Goal: Task Accomplishment & Management: Use online tool/utility

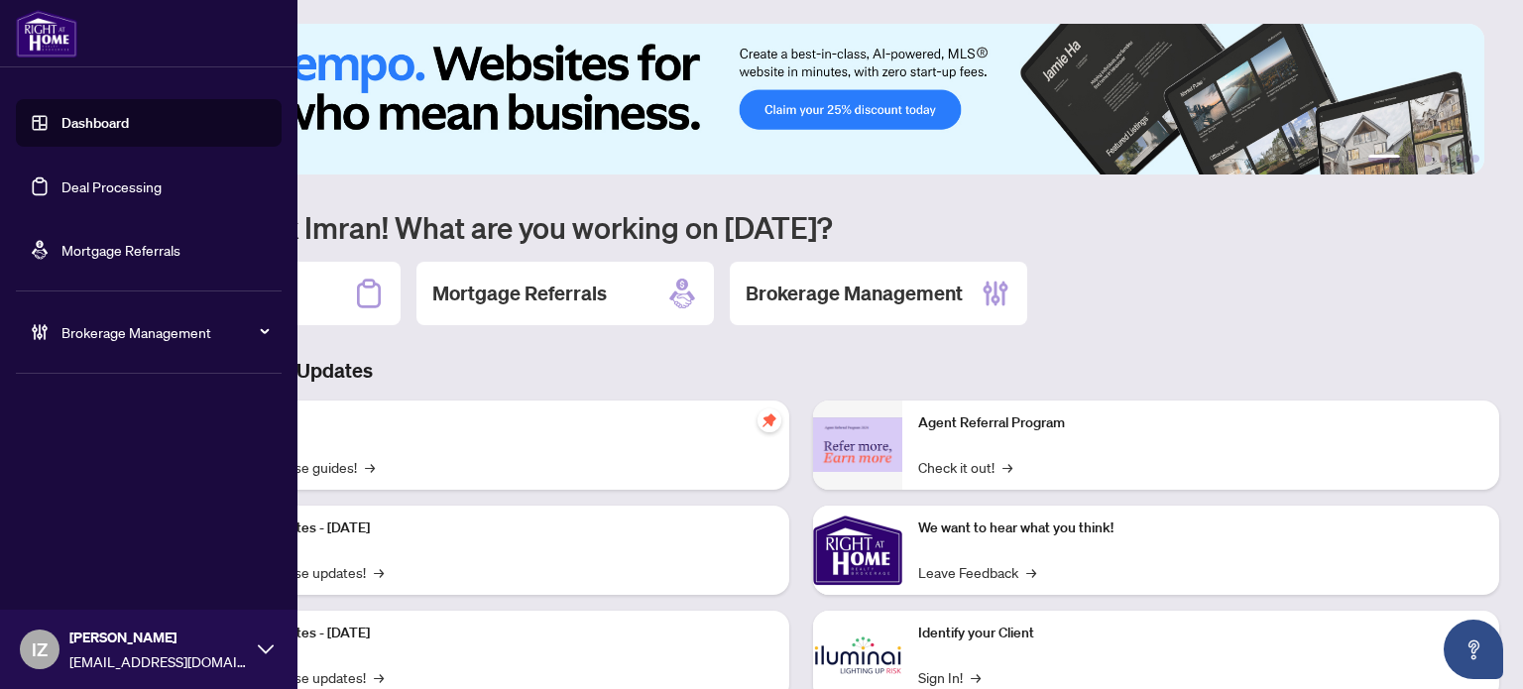
click at [61, 177] on link "Deal Processing" at bounding box center [111, 186] width 100 height 18
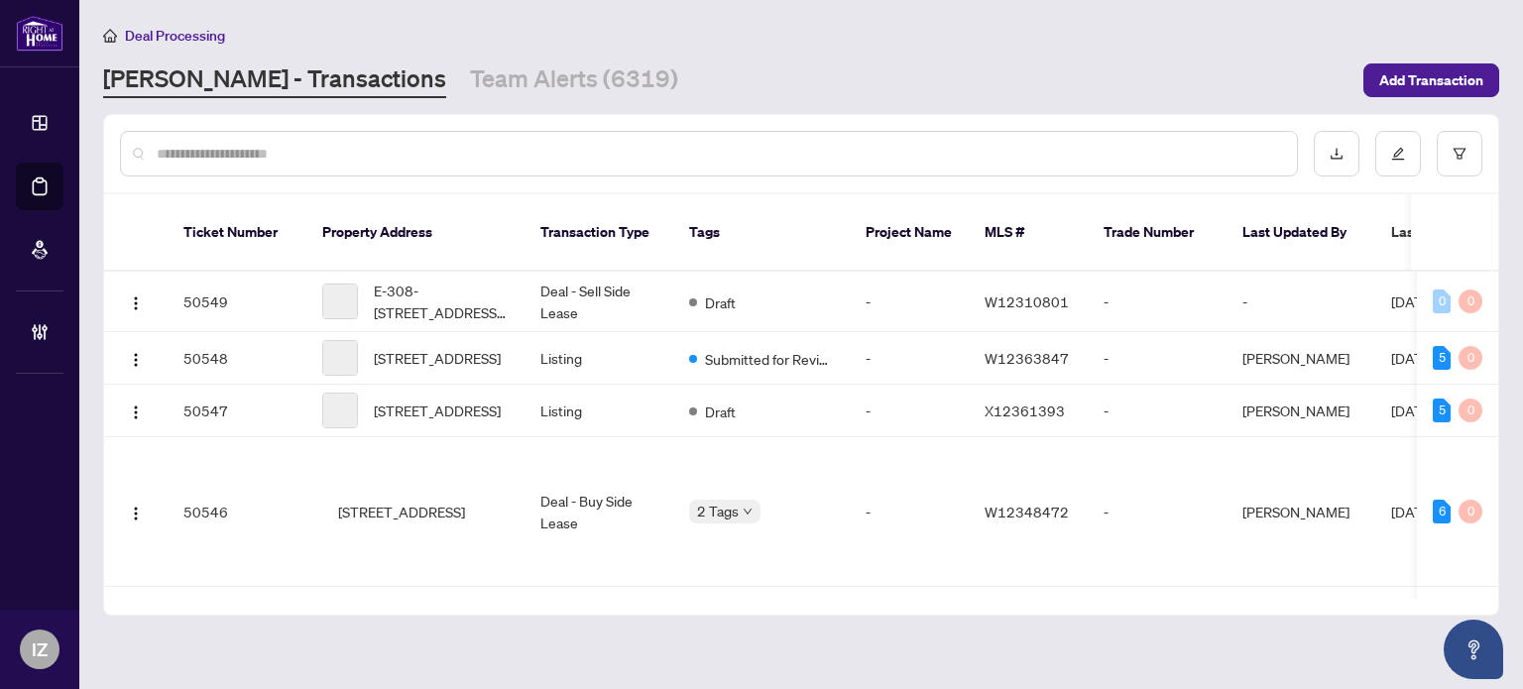
click at [667, 143] on input "text" at bounding box center [719, 154] width 1124 height 22
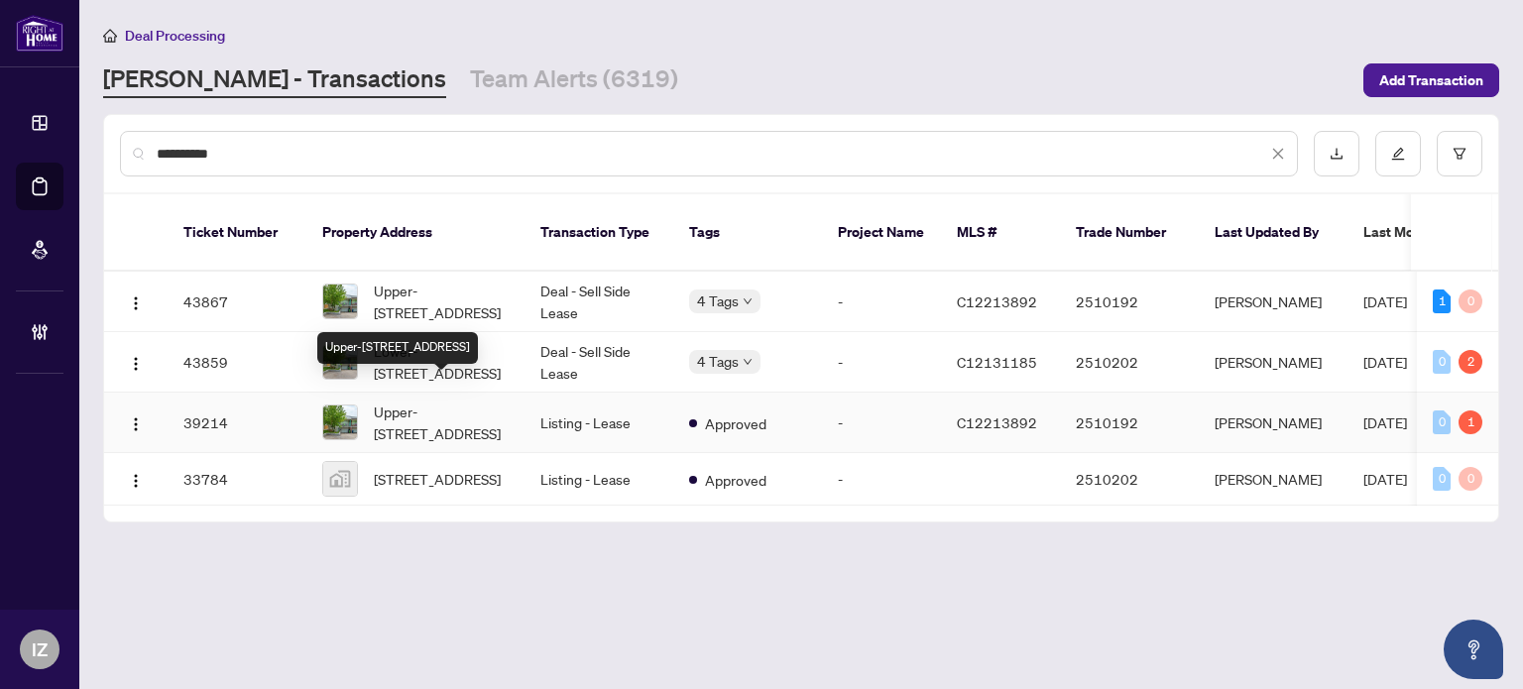
type input "**********"
click at [434, 332] on div "Upper-[STREET_ADDRESS]" at bounding box center [397, 348] width 161 height 32
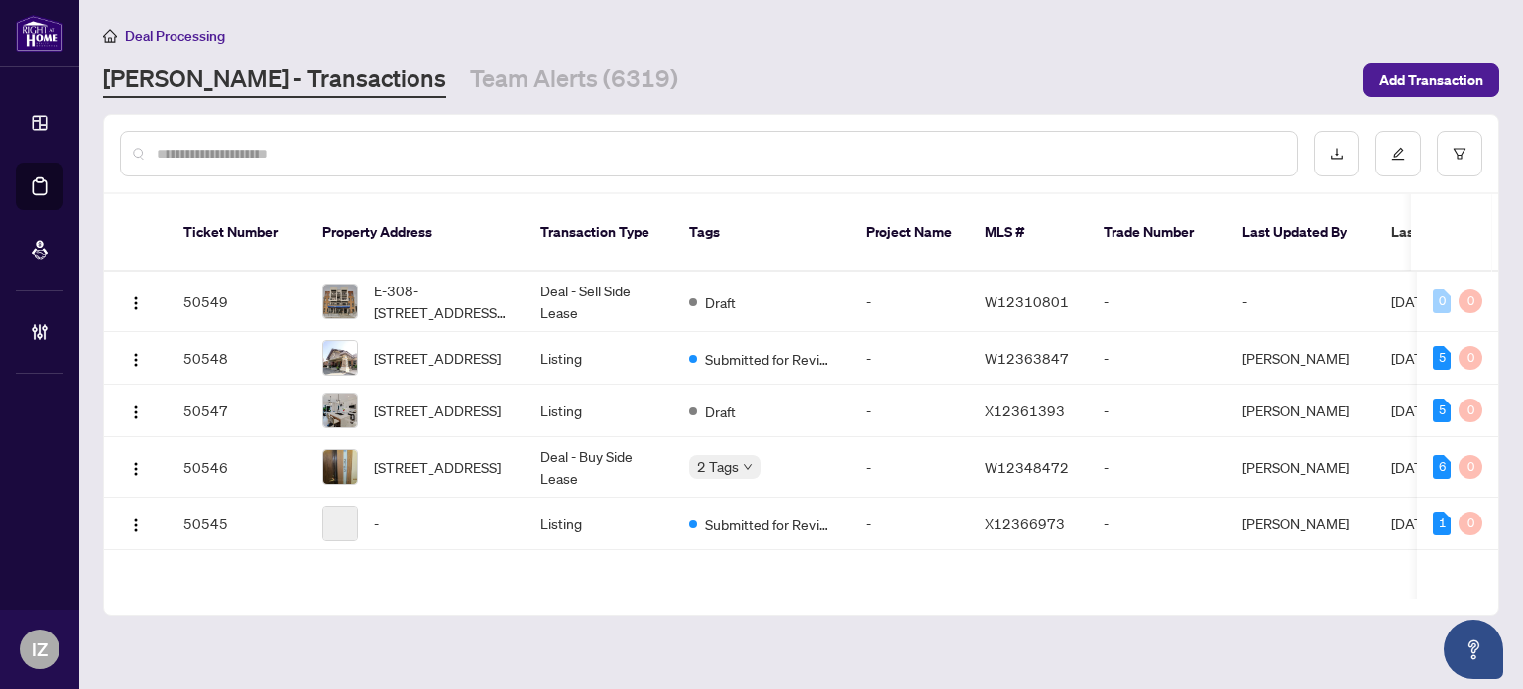
click at [461, 170] on div at bounding box center [709, 154] width 1178 height 46
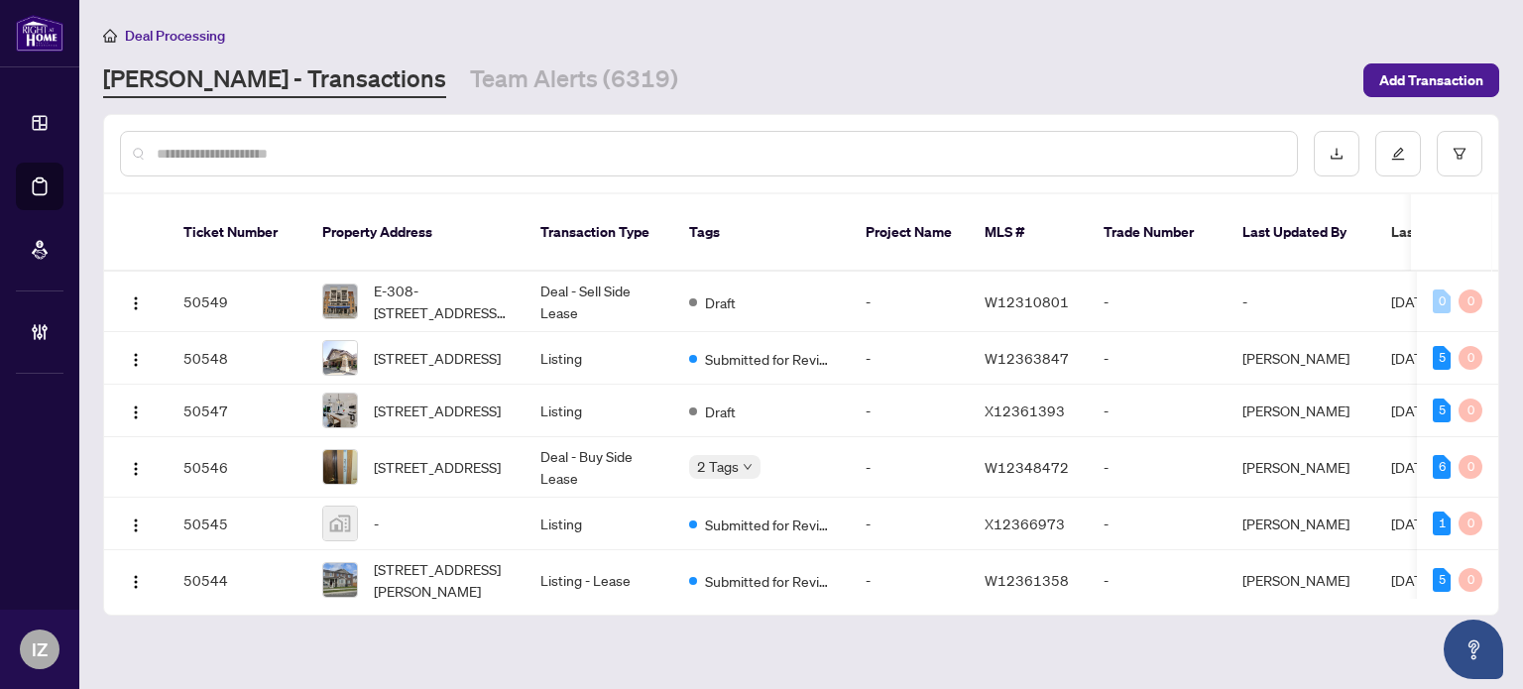
click at [459, 162] on div at bounding box center [709, 154] width 1178 height 46
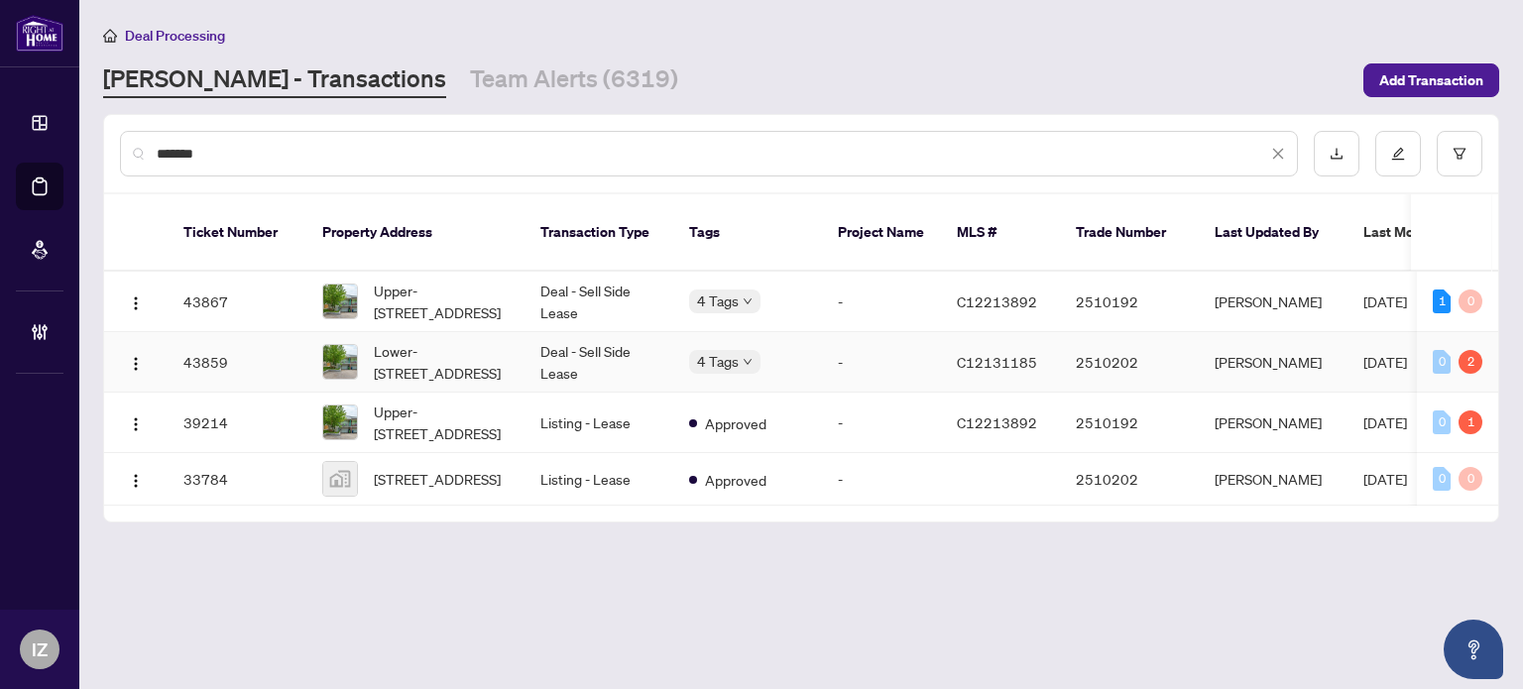
type input "*******"
click at [487, 340] on span "Lower-[STREET_ADDRESS]" at bounding box center [441, 362] width 135 height 44
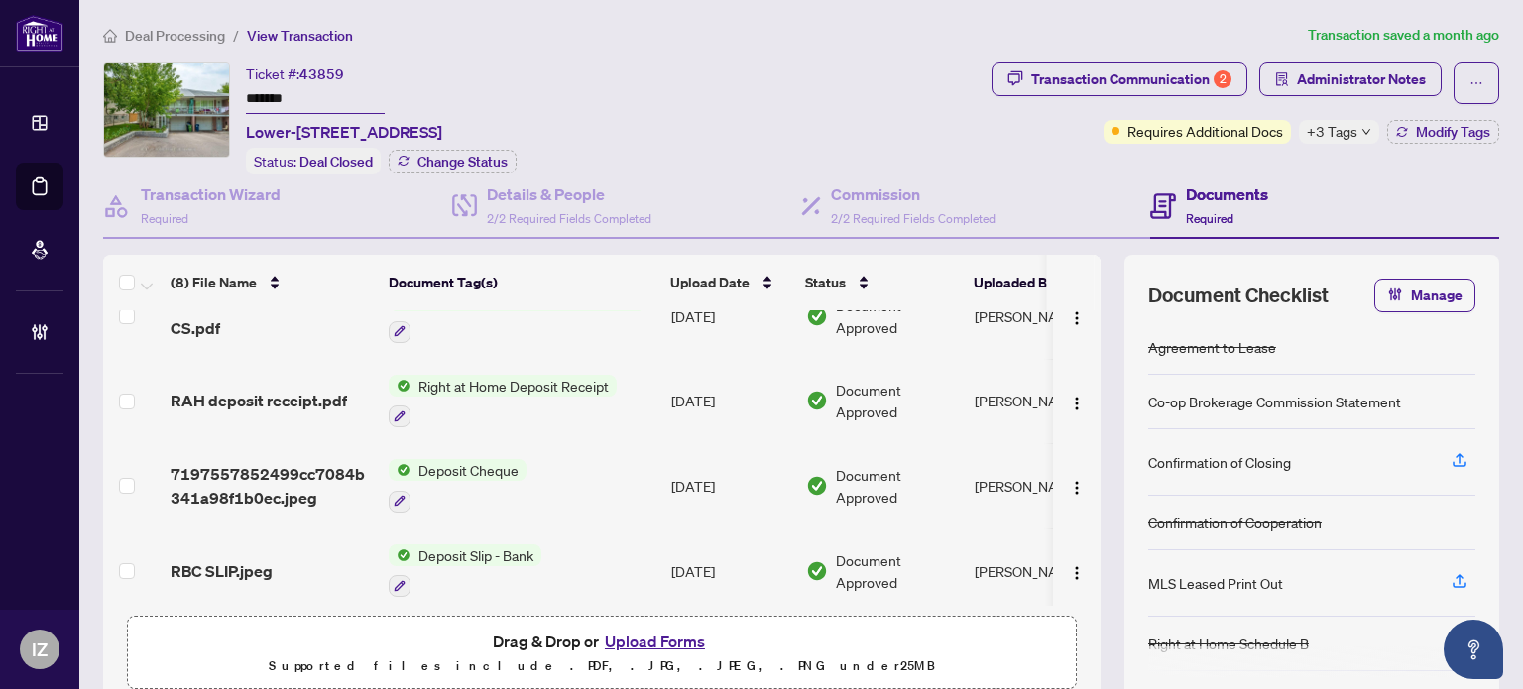
scroll to position [379, 0]
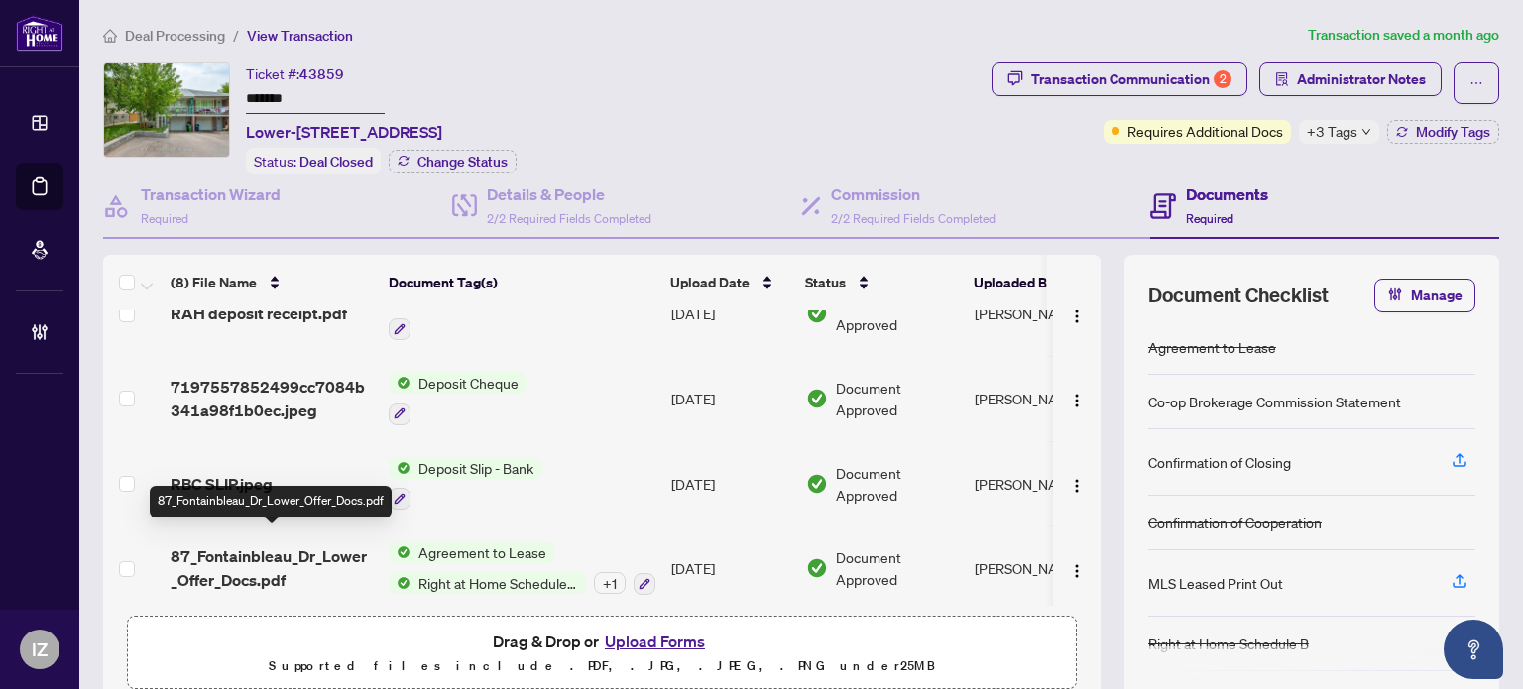
click at [329, 544] on span "87_Fontainbleau_Dr_Lower_Offer_Docs.pdf" at bounding box center [272, 568] width 202 height 48
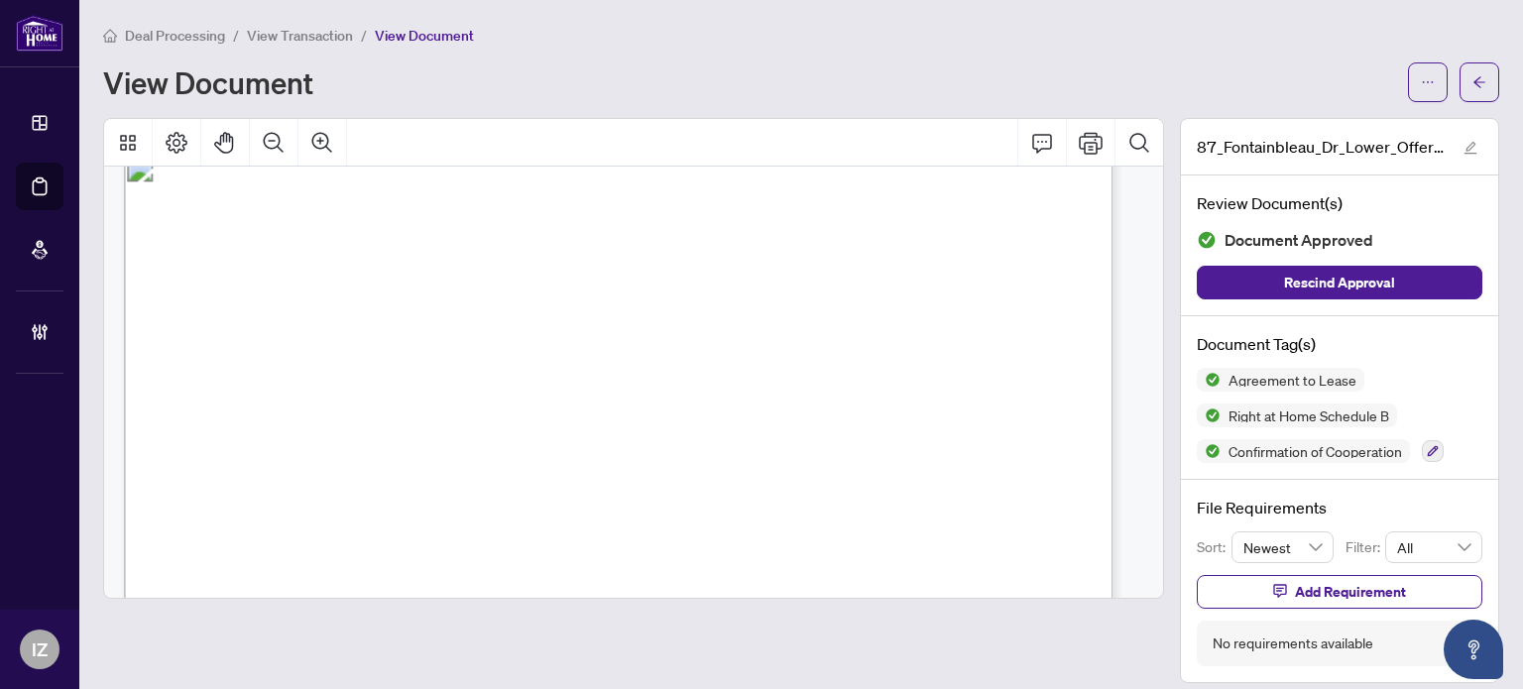
scroll to position [5551, 0]
click at [1472, 83] on icon "arrow-left" at bounding box center [1479, 82] width 14 height 14
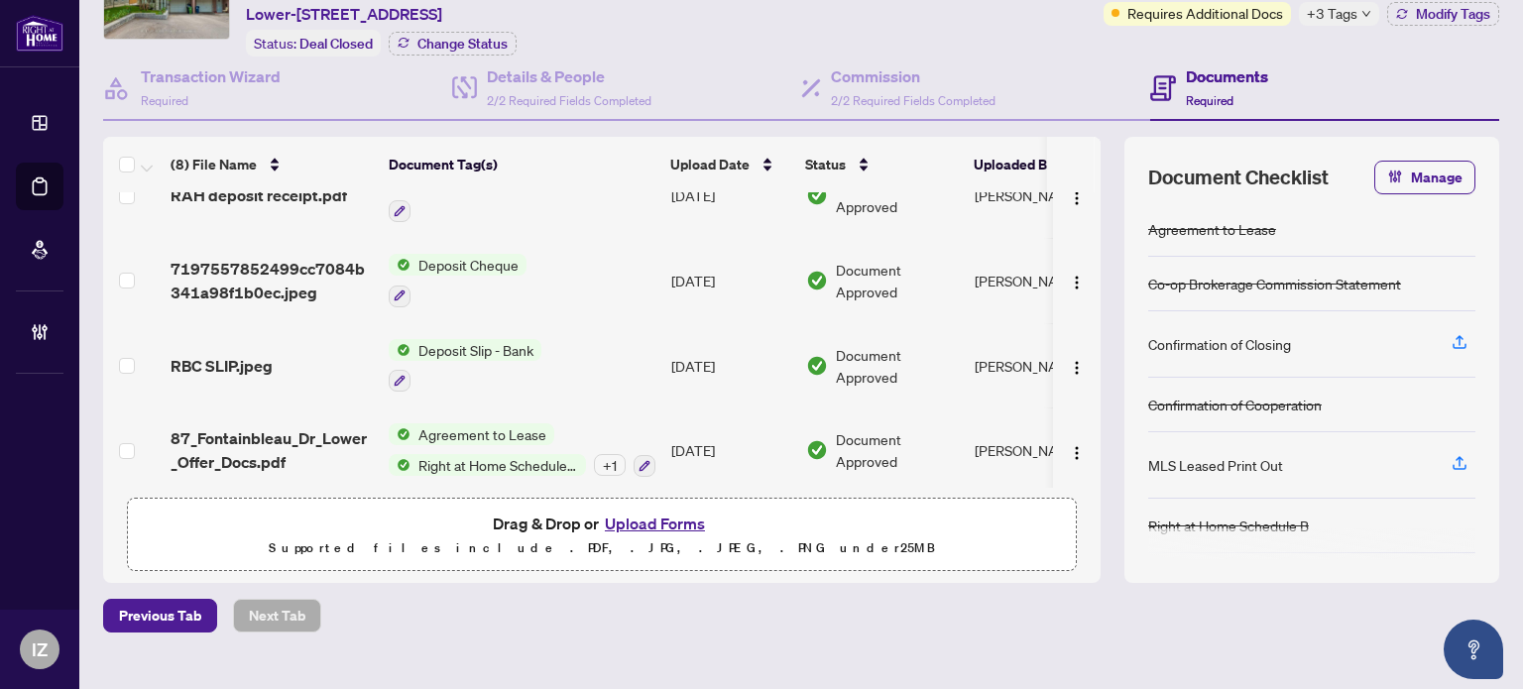
scroll to position [150, 0]
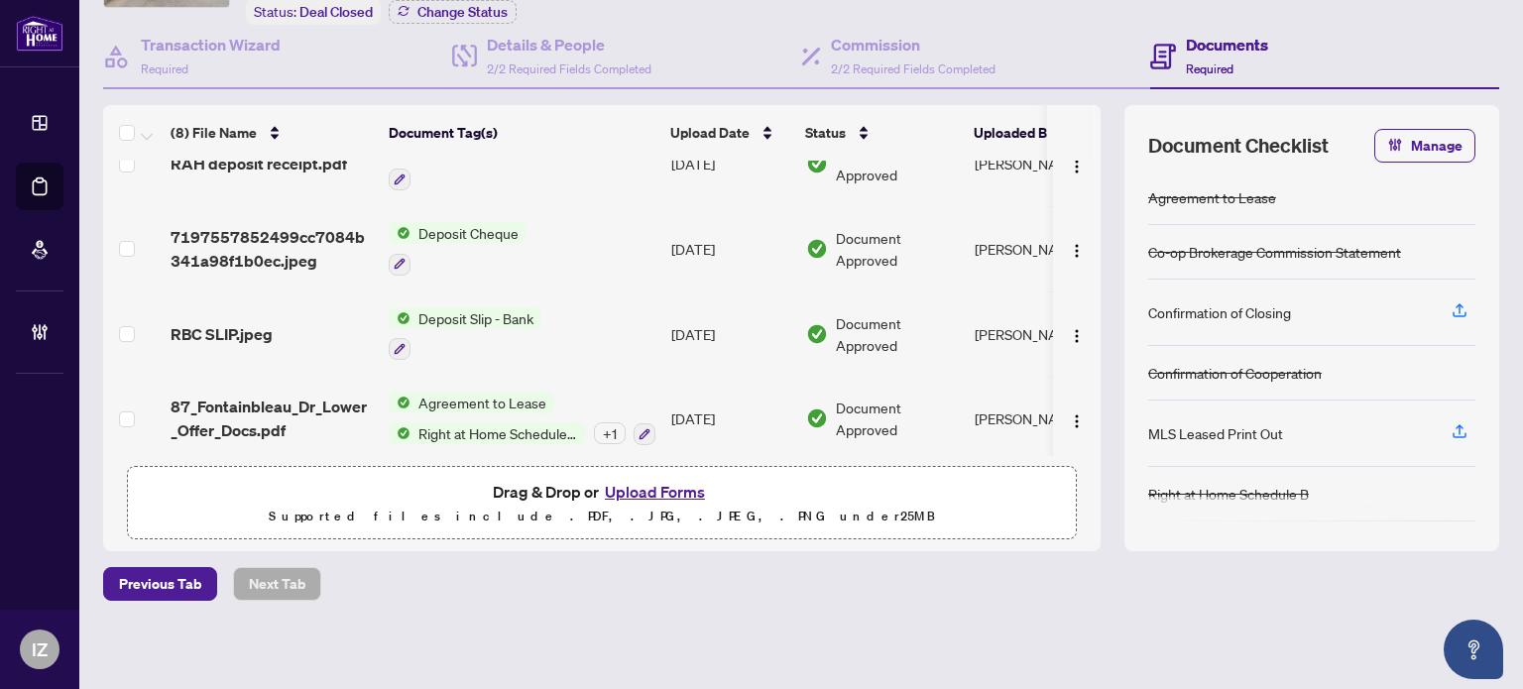
click at [331, 395] on span "87_Fontainbleau_Dr_Lower_Offer_Docs.pdf" at bounding box center [272, 419] width 202 height 48
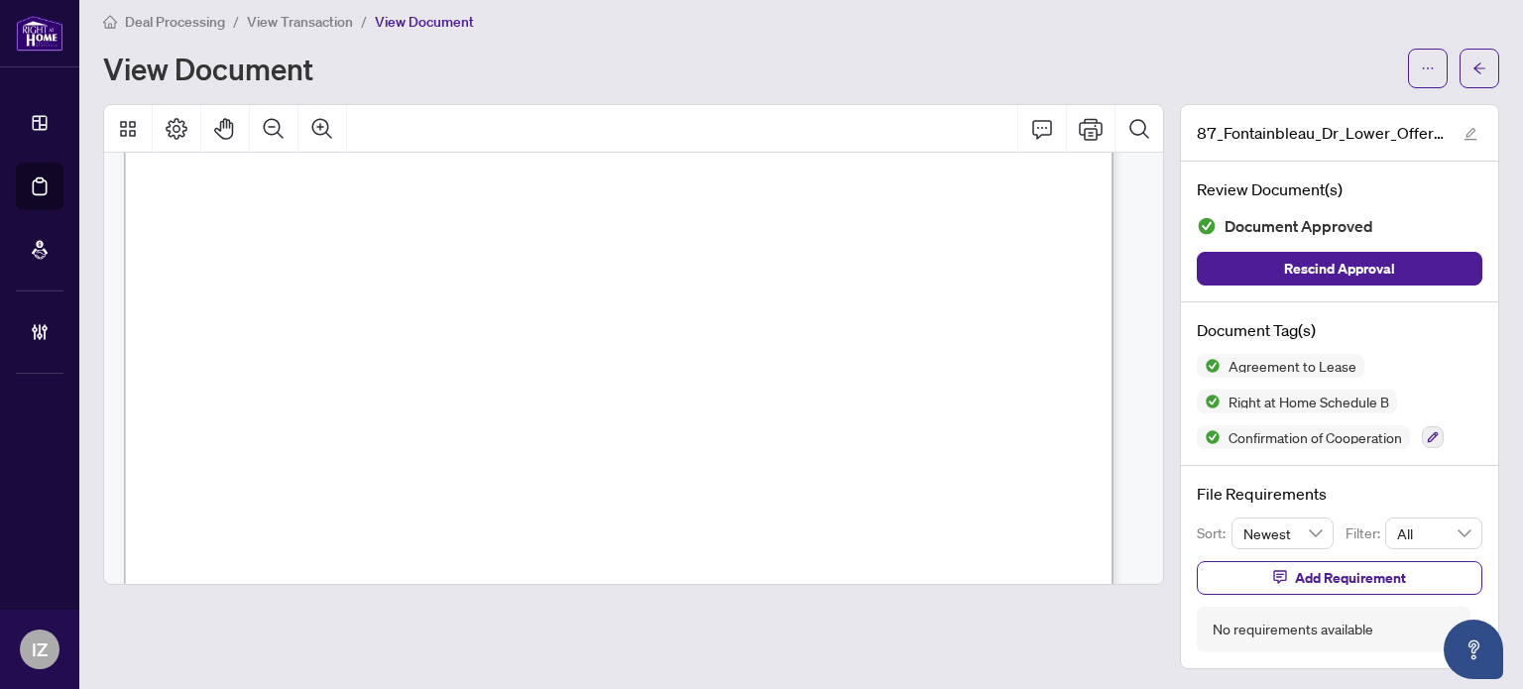
scroll to position [9814, 0]
click at [1459, 66] on button "button" at bounding box center [1479, 69] width 40 height 40
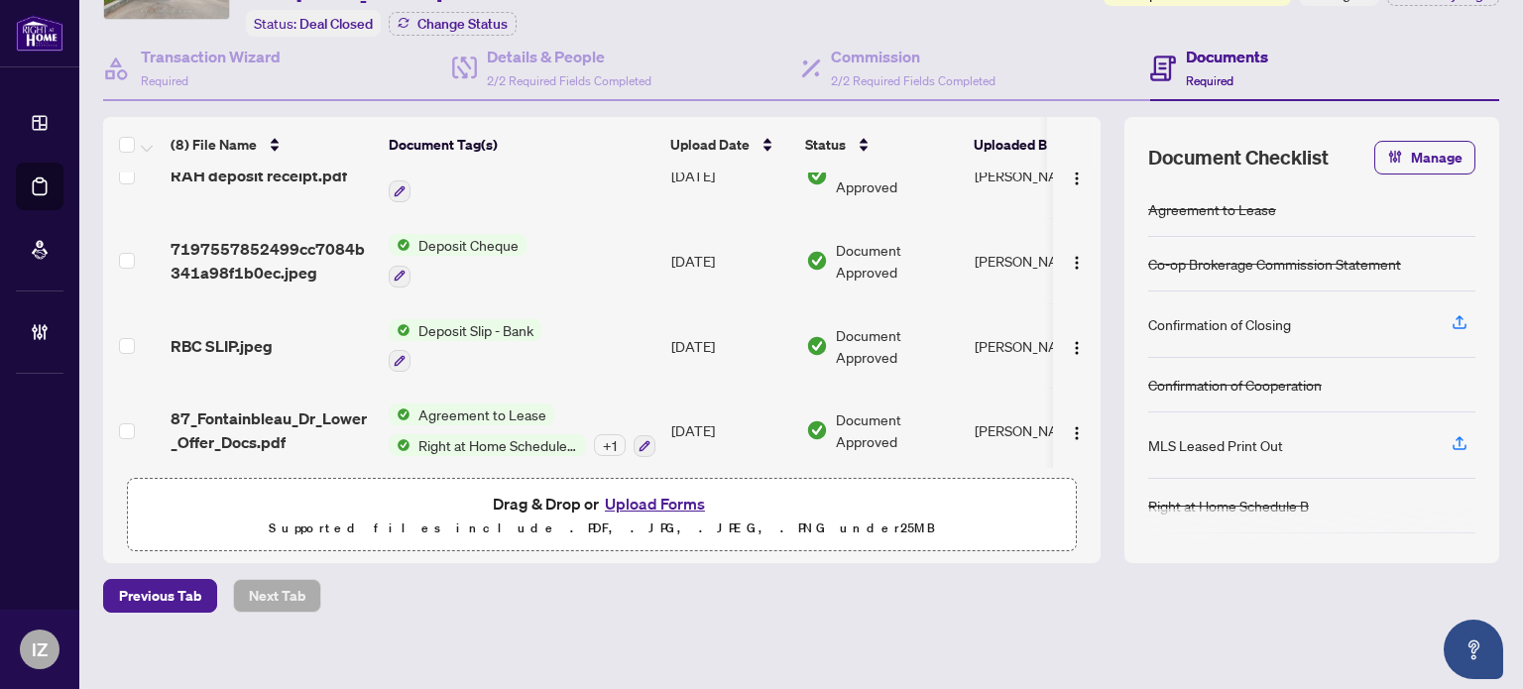
scroll to position [150, 0]
